Goal: Transaction & Acquisition: Purchase product/service

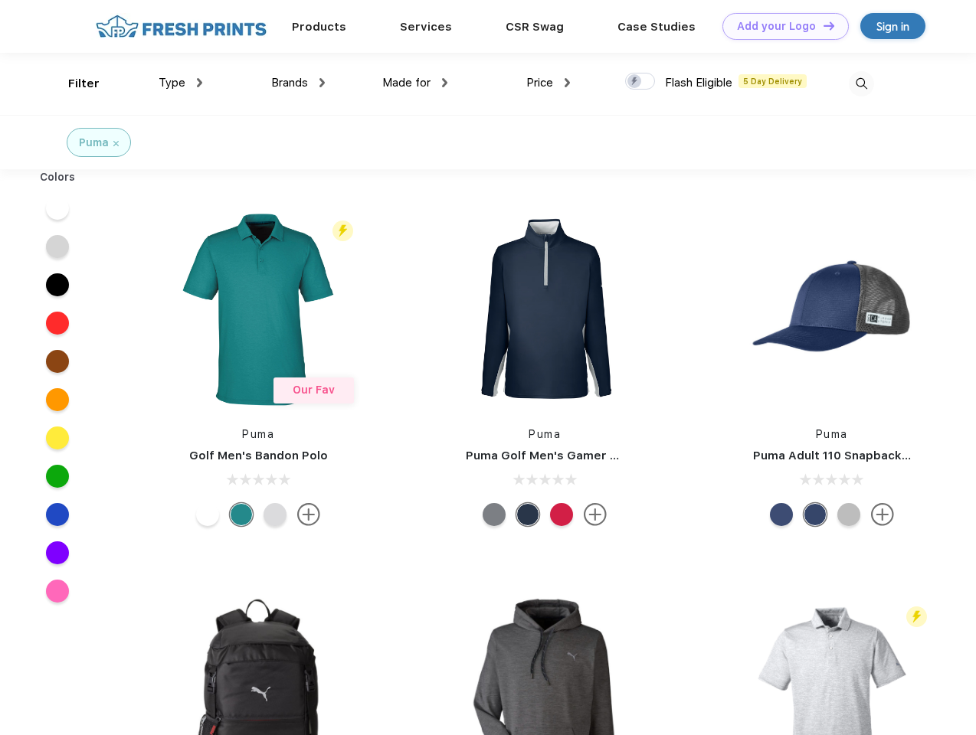
click at [780, 26] on link "Add your Logo Design Tool" at bounding box center [785, 26] width 126 height 27
click at [0, 0] on div "Design Tool" at bounding box center [0, 0] width 0 height 0
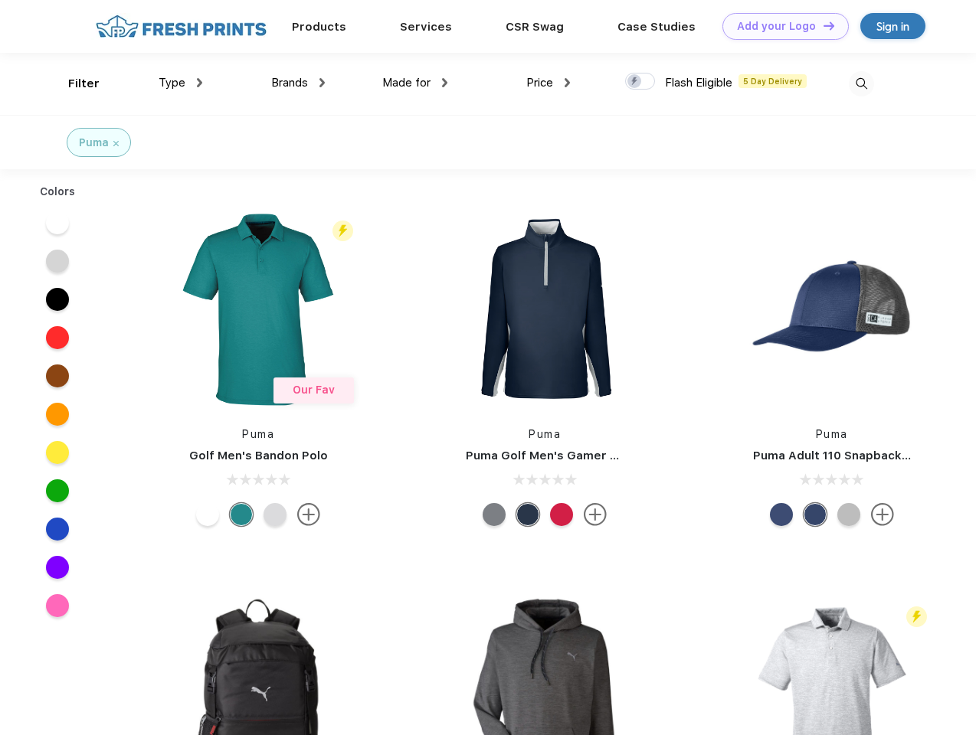
click at [822, 25] on link "Add your Logo Design Tool" at bounding box center [785, 26] width 126 height 27
click at [74, 83] on div "Filter" at bounding box center [83, 84] width 31 height 18
click at [181, 83] on span "Type" at bounding box center [172, 83] width 27 height 14
click at [298, 83] on span "Brands" at bounding box center [289, 83] width 37 height 14
click at [415, 83] on span "Made for" at bounding box center [406, 83] width 48 height 14
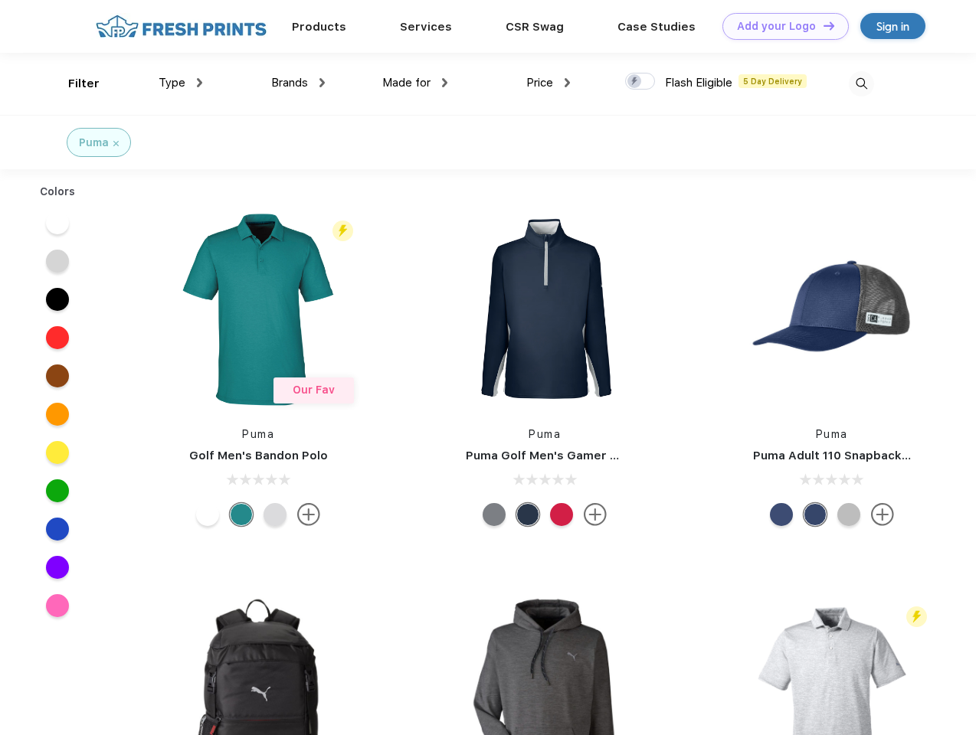
click at [548, 83] on span "Price" at bounding box center [539, 83] width 27 height 14
click at [640, 82] on div at bounding box center [640, 81] width 30 height 17
click at [635, 82] on input "checkbox" at bounding box center [630, 77] width 10 height 10
click at [861, 83] on img at bounding box center [860, 83] width 25 height 25
